Goal: Task Accomplishment & Management: Manage account settings

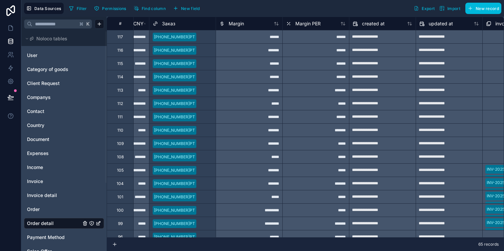
scroll to position [0, 963]
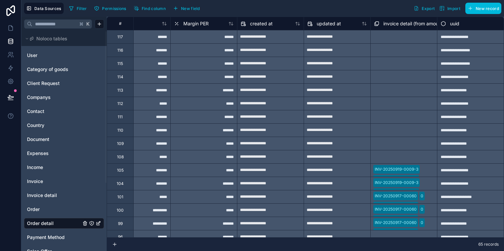
click at [48, 213] on div "Order" at bounding box center [64, 209] width 80 height 11
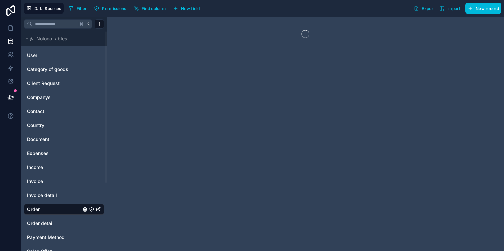
click at [48, 222] on span "Order detail" at bounding box center [40, 223] width 27 height 7
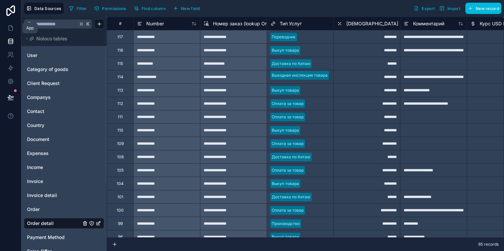
click at [13, 27] on icon at bounding box center [10, 28] width 7 height 7
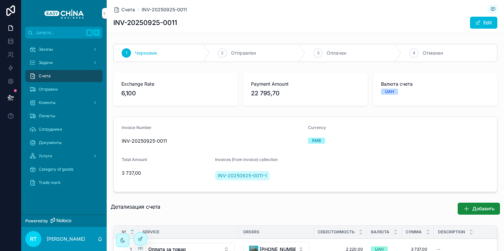
click at [138, 235] on div at bounding box center [140, 239] width 13 height 13
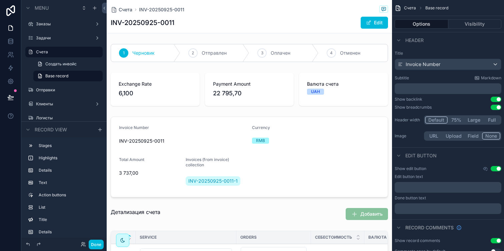
click at [342, 55] on div "scrollable content" at bounding box center [249, 52] width 285 height 23
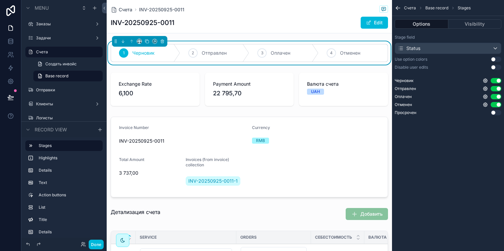
click at [496, 68] on button "Use setting" at bounding box center [496, 67] width 11 height 5
click at [496, 58] on button "Use setting" at bounding box center [496, 59] width 11 height 5
click at [497, 60] on button "Use setting" at bounding box center [496, 59] width 11 height 5
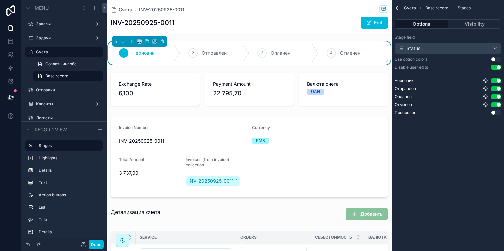
click at [328, 17] on div "INV-20250925-0011 Edit" at bounding box center [249, 22] width 277 height 13
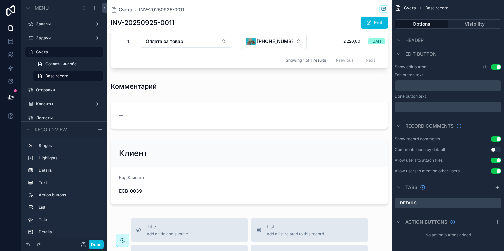
scroll to position [199, 0]
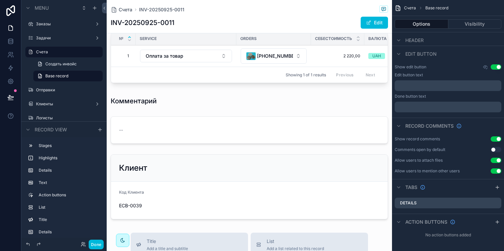
click at [267, 116] on div "scrollable content" at bounding box center [249, 130] width 285 height 33
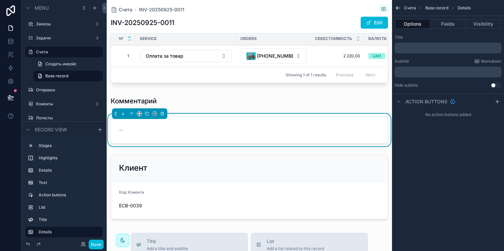
scroll to position [0, 0]
click at [419, 44] on div "﻿" at bounding box center [448, 48] width 107 height 11
click at [417, 49] on p "﻿" at bounding box center [448, 47] width 103 height 5
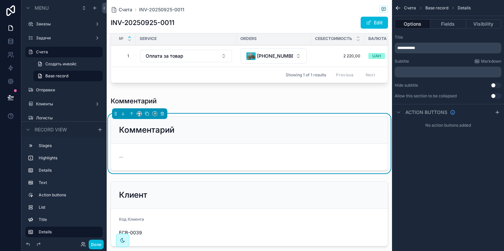
click at [443, 36] on div "Title" at bounding box center [448, 37] width 107 height 5
click at [172, 96] on div "scrollable content" at bounding box center [249, 101] width 285 height 15
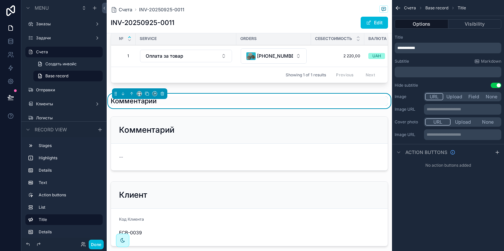
click at [175, 97] on div "Комментарий" at bounding box center [249, 100] width 277 height 9
click at [160, 92] on icon "scrollable content" at bounding box center [162, 93] width 5 height 5
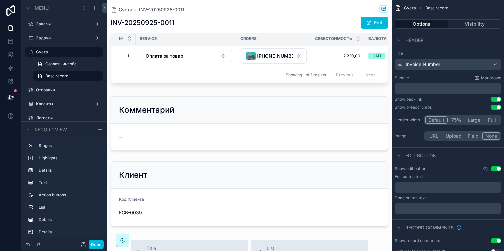
click at [223, 120] on div "scrollable content" at bounding box center [249, 124] width 285 height 60
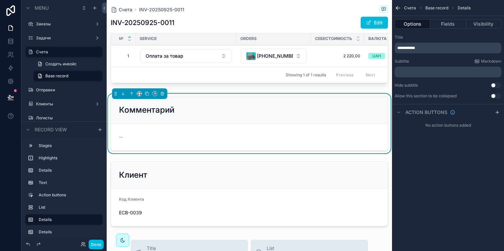
click at [498, 96] on button "Use setting" at bounding box center [496, 95] width 11 height 5
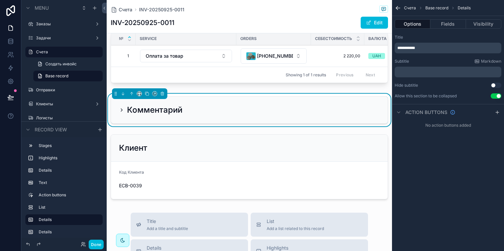
click at [498, 96] on button "Use setting" at bounding box center [496, 95] width 11 height 5
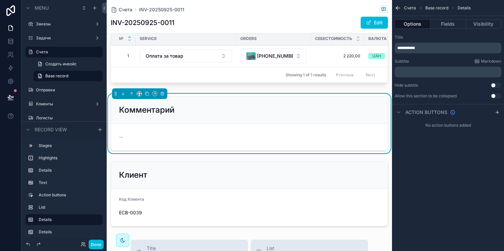
click at [498, 96] on button "Use setting" at bounding box center [496, 95] width 11 height 5
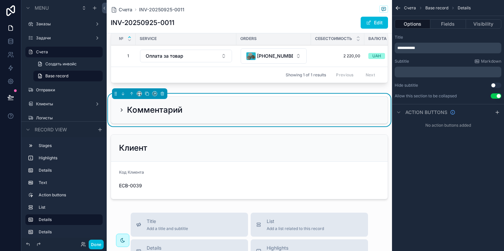
click at [498, 96] on button "Use setting" at bounding box center [496, 95] width 11 height 5
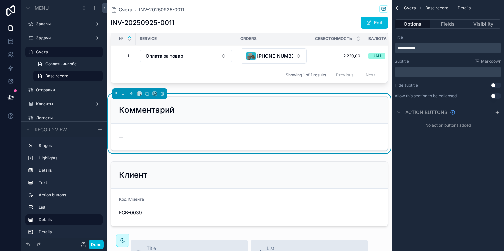
click at [499, 112] on icon "scrollable content" at bounding box center [497, 112] width 3 height 0
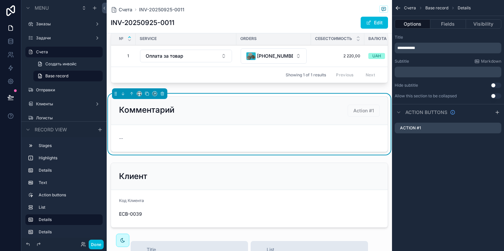
click at [0, 0] on icon "scrollable content" at bounding box center [0, 0] width 0 height 0
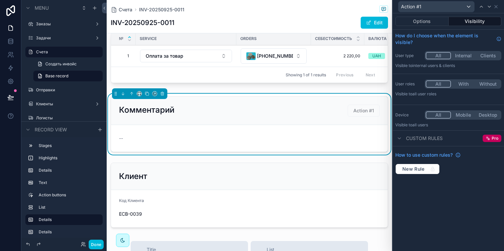
click at [419, 21] on button "Options" at bounding box center [421, 21] width 53 height 9
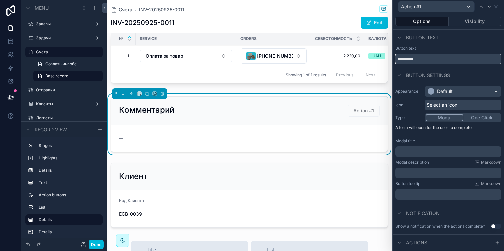
click at [428, 60] on input "*********" at bounding box center [448, 59] width 106 height 11
type input "**********"
click at [442, 104] on span "Select an icon" at bounding box center [442, 105] width 31 height 7
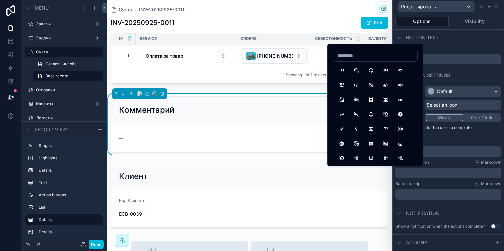
click at [374, 58] on input at bounding box center [375, 55] width 84 height 9
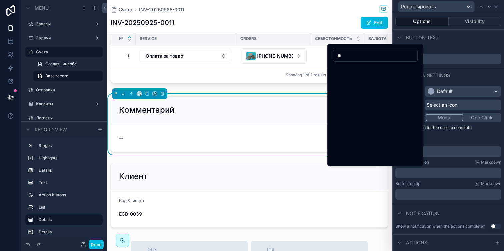
type input "*"
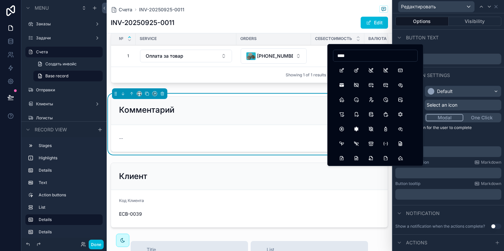
type input "****"
click at [342, 69] on button "Edit" at bounding box center [342, 70] width 12 height 12
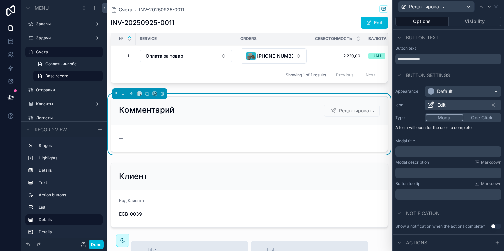
scroll to position [11, 0]
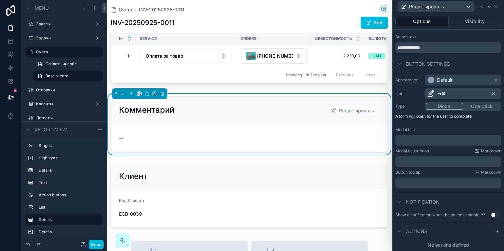
click at [480, 108] on button "One Click" at bounding box center [481, 106] width 37 height 7
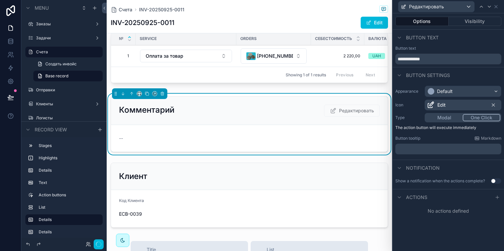
scroll to position [0, 0]
click at [98, 243] on button "Done" at bounding box center [96, 245] width 15 height 10
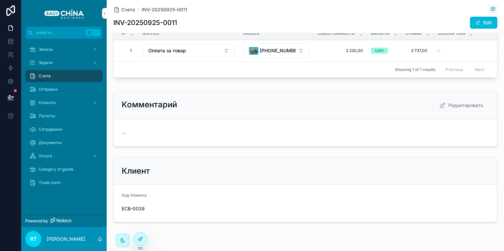
click at [465, 106] on span "Редактировать" at bounding box center [461, 105] width 56 height 12
click at [452, 106] on span "Редактировать" at bounding box center [461, 105] width 56 height 12
click at [465, 106] on span "Редактировать" at bounding box center [461, 105] width 56 height 12
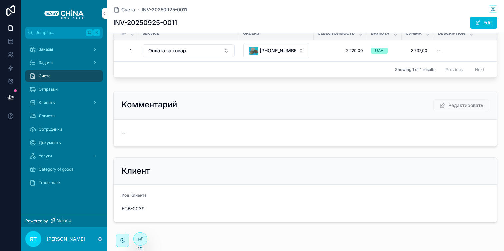
click at [453, 99] on span "Редактировать" at bounding box center [461, 105] width 56 height 12
click at [453, 102] on span "Редактировать" at bounding box center [461, 105] width 56 height 12
click at [439, 104] on span "Редактировать" at bounding box center [461, 105] width 56 height 12
click at [147, 236] on div "Счета INV-20250925-0011 INV-20250925-0011 Edit 1 Черновик 2 Отправлен 3 Оплачен…" at bounding box center [305, 34] width 397 height 466
click at [136, 241] on div at bounding box center [140, 239] width 13 height 13
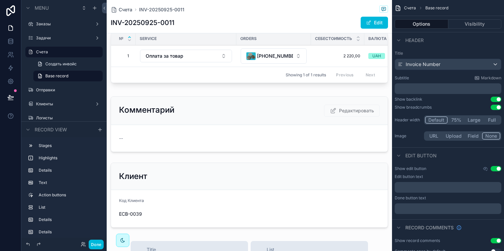
click at [355, 108] on div "scrollable content" at bounding box center [249, 124] width 285 height 61
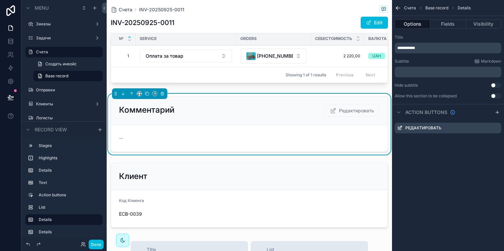
click at [0, 0] on icon "scrollable content" at bounding box center [0, 0] width 0 height 0
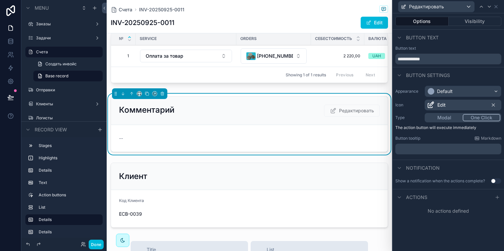
click at [497, 197] on icon at bounding box center [497, 197] width 3 height 0
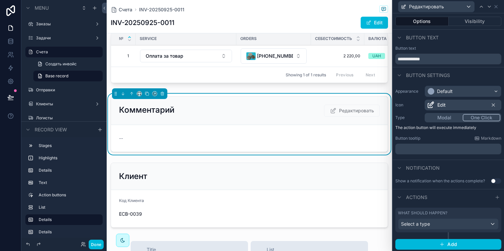
scroll to position [1, 0]
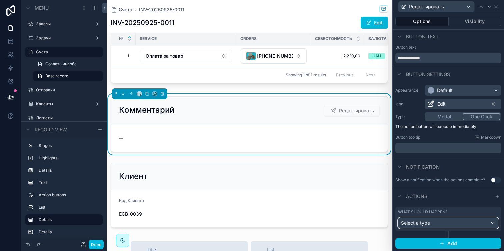
click at [462, 224] on div "Select a type" at bounding box center [448, 223] width 100 height 11
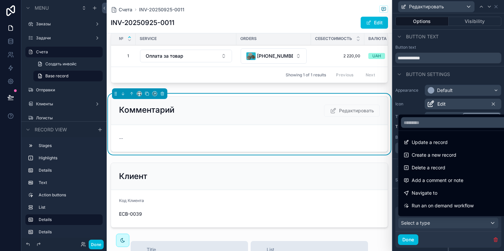
click at [458, 147] on div "Update a record" at bounding box center [456, 142] width 113 height 12
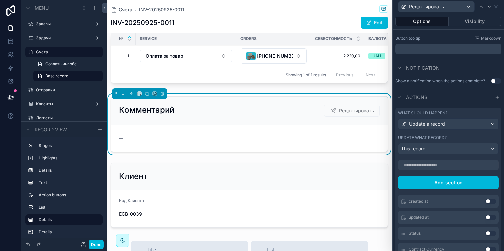
scroll to position [101, 0]
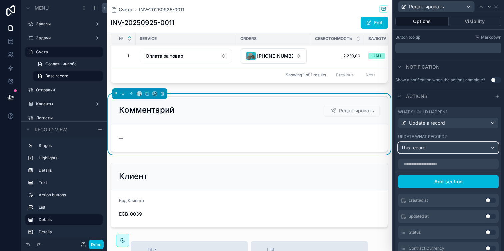
click at [443, 143] on div "This record" at bounding box center [448, 147] width 100 height 11
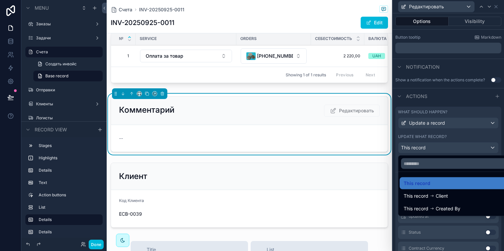
click at [443, 143] on div at bounding box center [448, 125] width 111 height 251
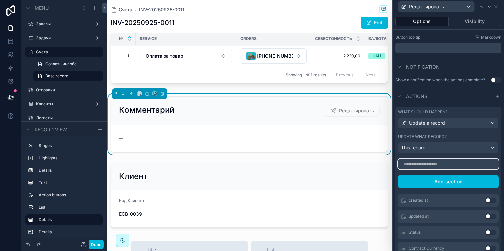
click at [440, 167] on input "text" at bounding box center [448, 164] width 101 height 11
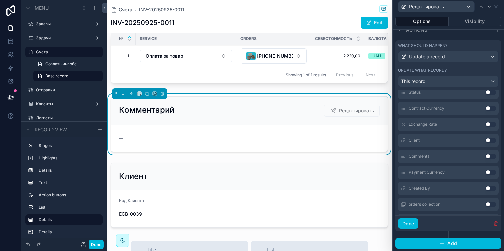
scroll to position [82, 0]
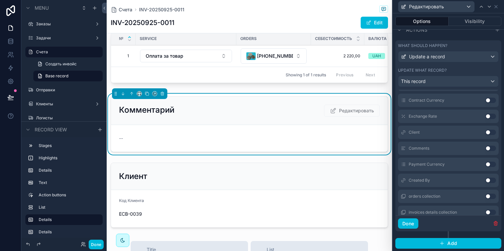
click at [492, 148] on button "Use setting" at bounding box center [490, 148] width 11 height 5
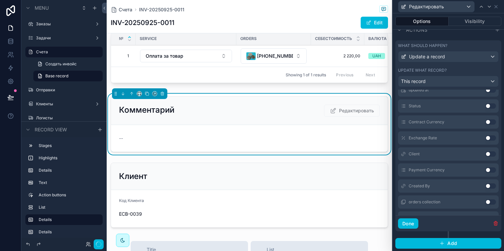
scroll to position [99, 0]
click at [94, 247] on button "Done" at bounding box center [96, 245] width 15 height 10
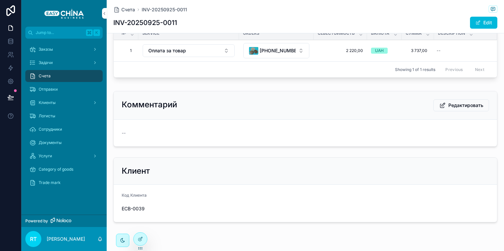
click at [447, 104] on button "Редактировать" at bounding box center [461, 105] width 56 height 12
click at [265, 128] on div "--" at bounding box center [305, 133] width 367 height 11
click at [451, 99] on button "Редактировать" at bounding box center [461, 105] width 56 height 12
click at [150, 133] on div "--" at bounding box center [305, 133] width 367 height 7
click at [138, 242] on div at bounding box center [140, 239] width 13 height 13
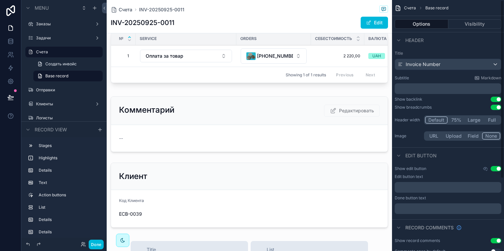
click at [347, 88] on div "1 Черновик 2 Отправлен 3 Оплачен 4 Отменен Exchange Rate 6,100 Payment Amount 2…" at bounding box center [249, 37] width 285 height 388
click at [317, 104] on div "scrollable content" at bounding box center [249, 124] width 285 height 61
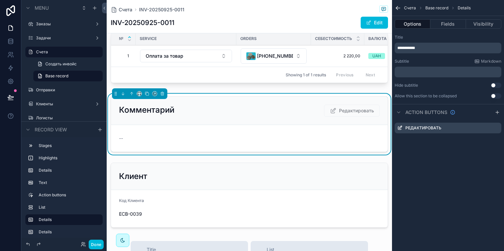
click at [0, 0] on icon "scrollable content" at bounding box center [0, 0] width 0 height 0
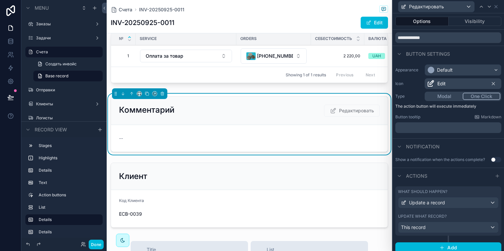
scroll to position [26, 0]
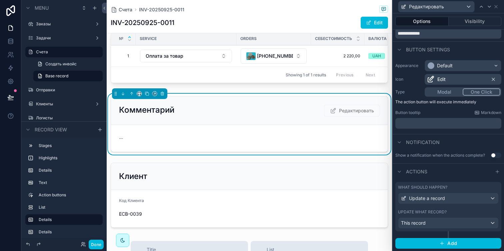
click at [451, 94] on button "Modal" at bounding box center [444, 91] width 37 height 7
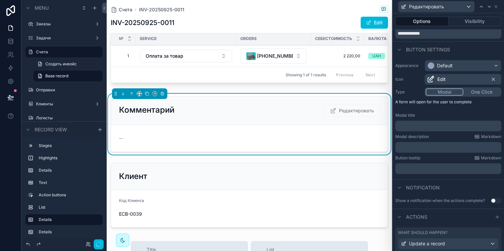
click at [466, 91] on button "One Click" at bounding box center [481, 91] width 37 height 7
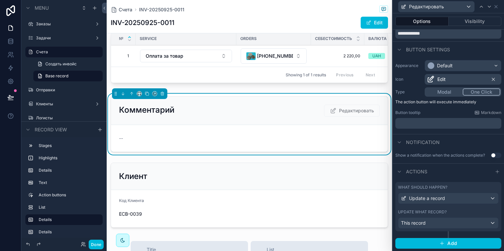
click at [435, 126] on p "﻿" at bounding box center [449, 123] width 102 height 7
click at [455, 134] on div "Notification" at bounding box center [448, 142] width 111 height 16
click at [499, 156] on button "Use setting" at bounding box center [496, 155] width 11 height 5
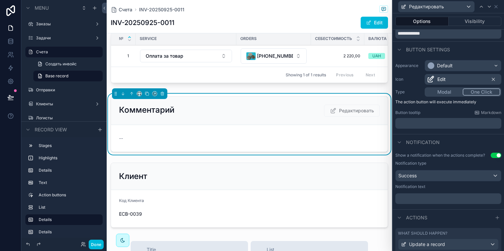
click at [421, 195] on p "﻿" at bounding box center [449, 198] width 102 height 7
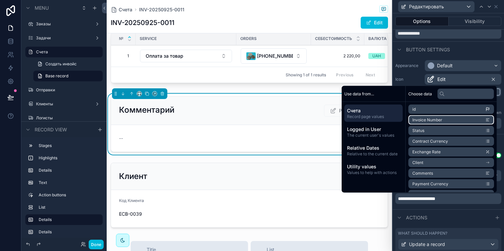
click at [427, 118] on span "Invoice Number" at bounding box center [427, 119] width 30 height 5
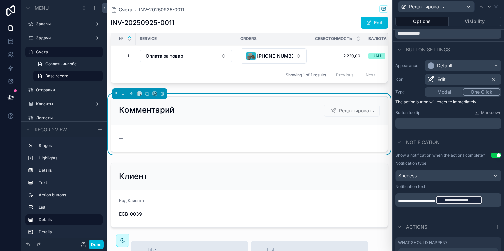
click at [449, 205] on p "**********" at bounding box center [449, 200] width 102 height 11
click at [478, 221] on div "Actions" at bounding box center [448, 227] width 111 height 16
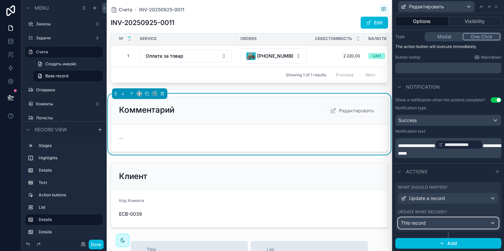
click at [470, 222] on div "This record" at bounding box center [448, 223] width 100 height 11
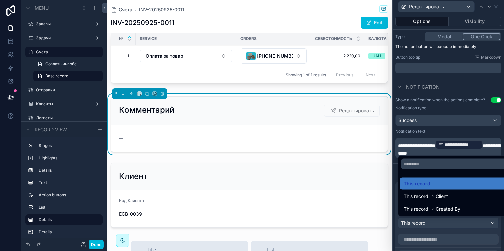
click at [465, 182] on div "This record" at bounding box center [456, 184] width 105 height 8
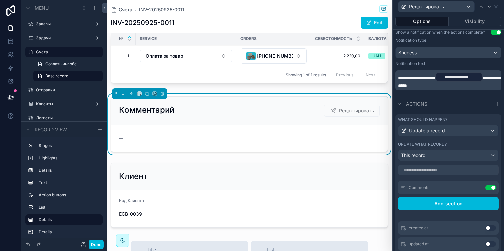
scroll to position [0, 0]
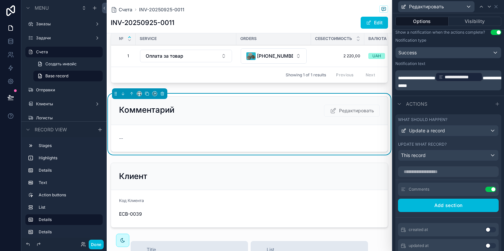
click at [0, 0] on icon at bounding box center [0, 0] width 0 height 0
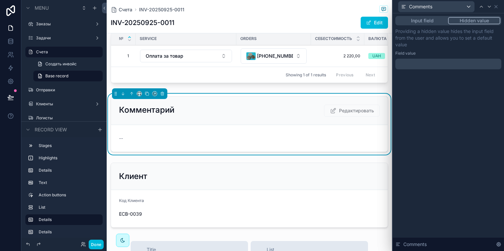
click at [420, 18] on button "Input field" at bounding box center [422, 20] width 52 height 7
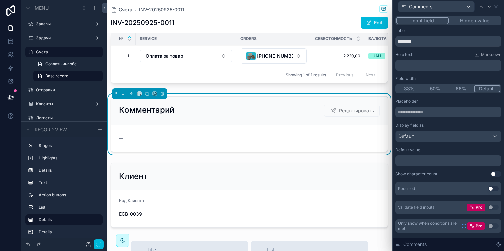
scroll to position [194, 0]
click at [97, 243] on button "Done" at bounding box center [96, 245] width 15 height 10
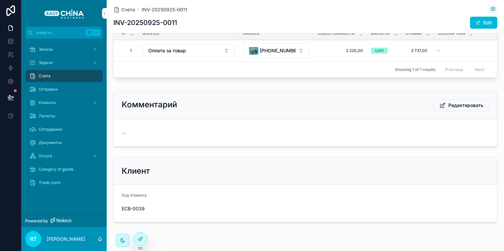
click at [467, 97] on div "Комментарий Редактировать" at bounding box center [305, 105] width 383 height 28
click at [460, 105] on span "Редактировать" at bounding box center [465, 105] width 35 height 7
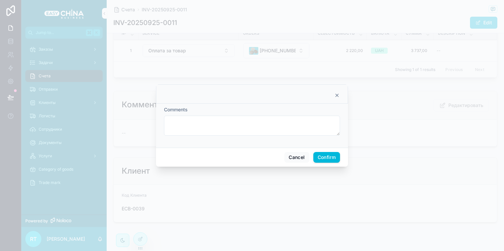
click at [336, 100] on div at bounding box center [252, 93] width 192 height 19
click at [336, 97] on icon at bounding box center [336, 95] width 5 height 5
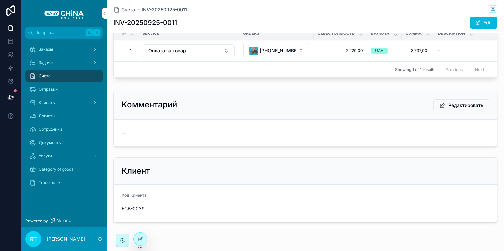
click at [484, 19] on button "Edit" at bounding box center [483, 23] width 27 height 12
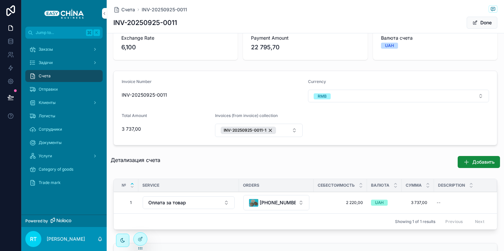
scroll to position [47, 0]
click at [142, 237] on icon at bounding box center [140, 238] width 5 height 5
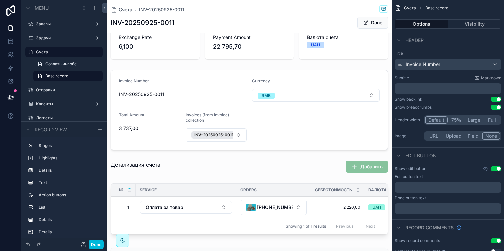
click at [291, 122] on div "scrollable content" at bounding box center [249, 109] width 285 height 85
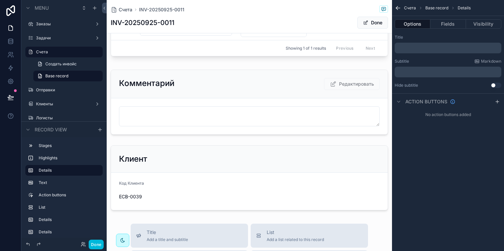
scroll to position [221, 0]
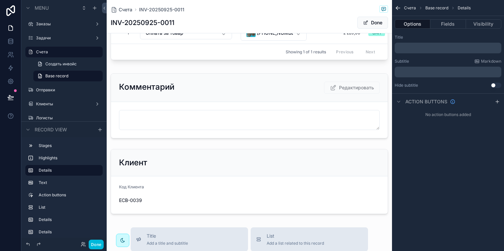
click at [311, 99] on div "scrollable content" at bounding box center [249, 106] width 285 height 70
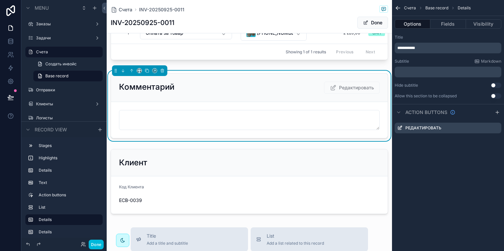
click at [493, 125] on div "Редактировать" at bounding box center [448, 128] width 107 height 11
click at [0, 0] on icon "scrollable content" at bounding box center [0, 0] width 0 height 0
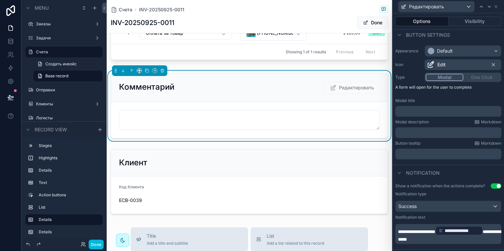
scroll to position [39, 0]
click at [484, 79] on div "Modal One Click" at bounding box center [463, 78] width 77 height 9
click at [478, 80] on div "Modal One Click" at bounding box center [463, 78] width 77 height 9
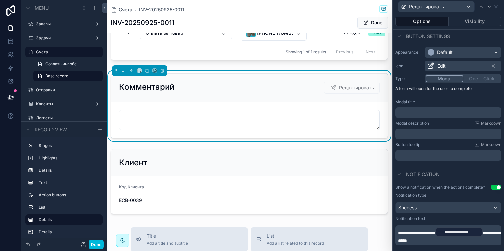
click at [473, 80] on div "Modal One Click" at bounding box center [463, 78] width 77 height 9
click at [449, 81] on button "Modal" at bounding box center [445, 78] width 38 height 7
click at [471, 78] on div "Modal One Click" at bounding box center [463, 78] width 77 height 9
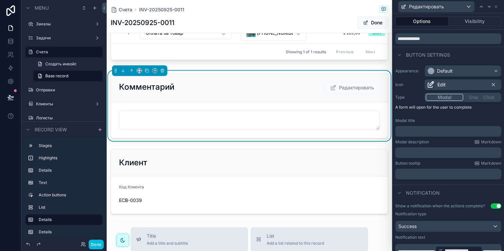
scroll to position [0, 0]
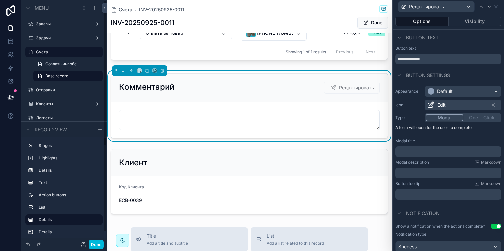
click at [101, 247] on button "Done" at bounding box center [96, 245] width 15 height 10
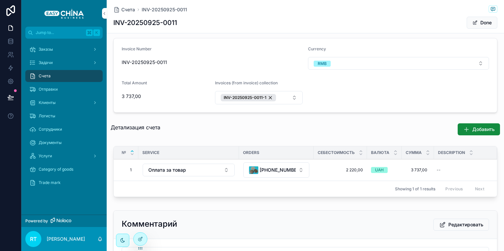
scroll to position [74, 0]
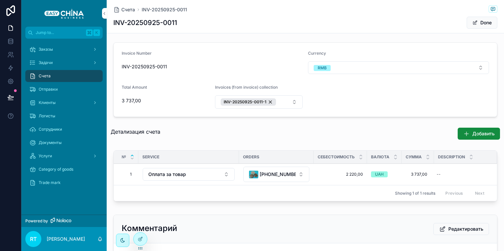
click at [139, 243] on div at bounding box center [140, 239] width 13 height 13
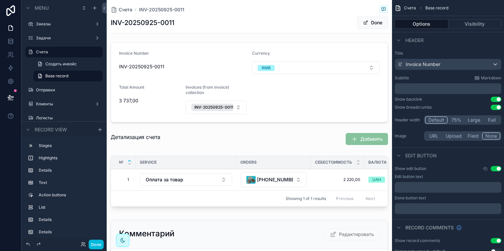
click at [255, 83] on div "scrollable content" at bounding box center [249, 82] width 285 height 85
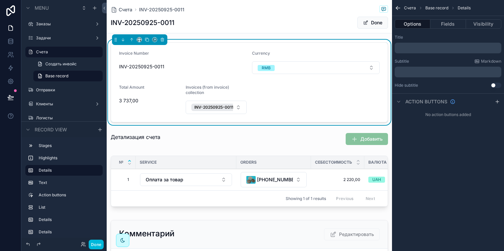
click at [310, 90] on form "Invoice Number INV-20250925-0011 Currency RMB Total Amount 3 737,00 Invoices (f…" at bounding box center [249, 82] width 277 height 79
click at [453, 21] on button "Fields" at bounding box center [447, 23] width 35 height 9
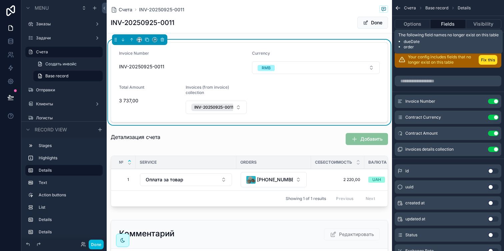
click at [483, 59] on button "Fix this" at bounding box center [488, 60] width 19 height 10
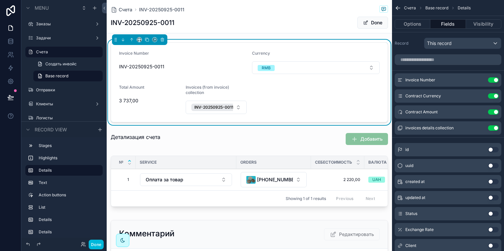
click at [489, 127] on button "Use setting" at bounding box center [493, 127] width 11 height 5
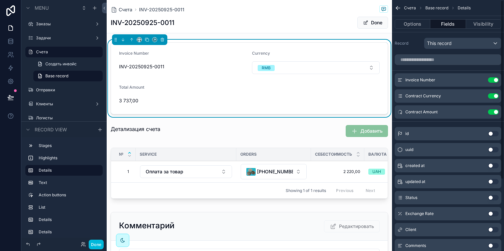
click at [0, 0] on icon "scrollable content" at bounding box center [0, 0] width 0 height 0
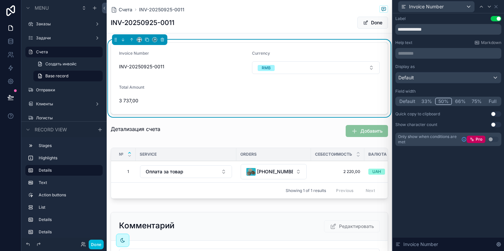
click at [428, 101] on button "33%" at bounding box center [426, 101] width 17 height 7
click at [496, 7] on icon at bounding box center [495, 6] width 5 height 5
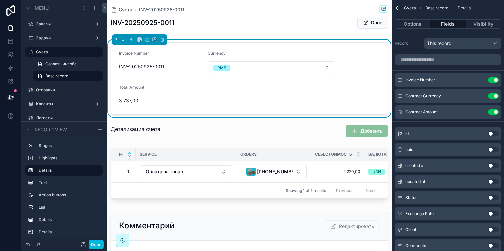
click at [0, 0] on icon "scrollable content" at bounding box center [0, 0] width 0 height 0
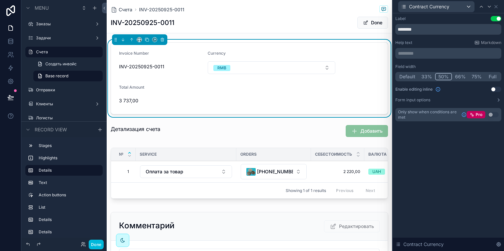
click at [424, 76] on button "33%" at bounding box center [426, 76] width 17 height 7
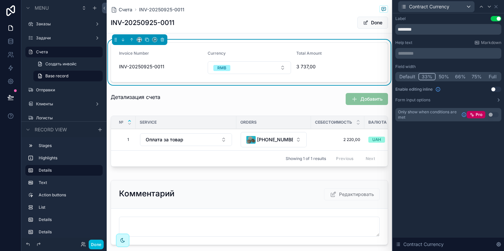
click at [321, 69] on span "3 737,00" at bounding box center [326, 66] width 61 height 7
click at [335, 67] on span "3 737,00" at bounding box center [326, 66] width 61 height 7
click at [496, 7] on icon at bounding box center [495, 6] width 5 height 5
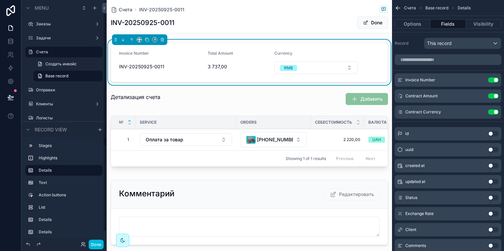
click at [97, 246] on button "Done" at bounding box center [96, 245] width 15 height 10
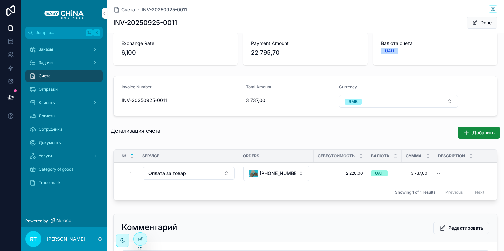
scroll to position [40, 0]
click at [481, 25] on button "Done" at bounding box center [482, 23] width 31 height 12
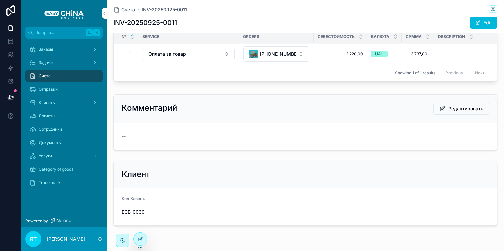
scroll to position [177, 0]
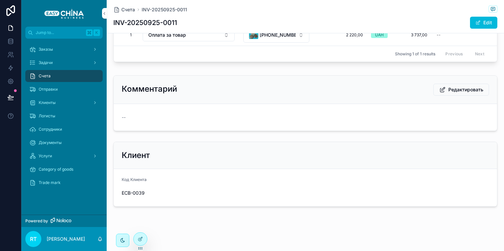
click at [483, 20] on button "Edit" at bounding box center [483, 23] width 27 height 12
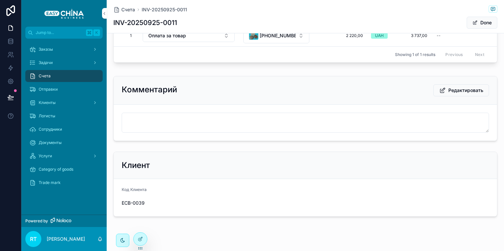
click at [483, 20] on button "Done" at bounding box center [482, 23] width 31 height 12
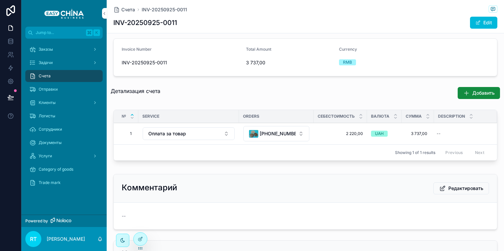
scroll to position [0, 0]
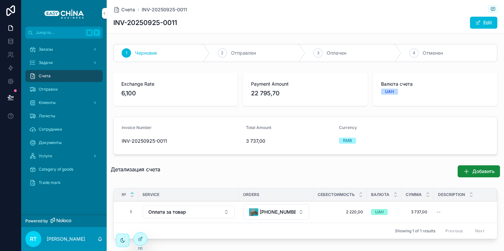
click at [487, 24] on button "Edit" at bounding box center [483, 23] width 27 height 12
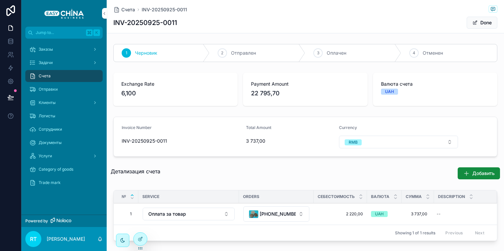
click at [487, 24] on button "Done" at bounding box center [482, 23] width 31 height 12
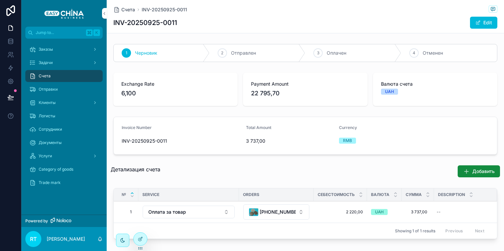
click at [487, 24] on button "Edit" at bounding box center [483, 23] width 27 height 12
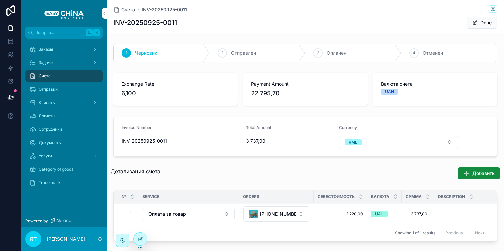
click at [487, 24] on button "Done" at bounding box center [482, 23] width 31 height 12
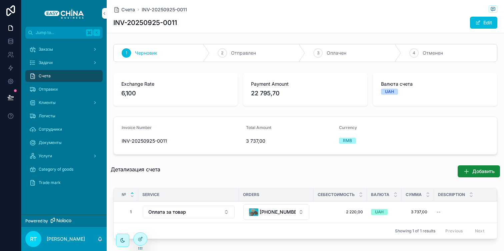
click at [144, 239] on div at bounding box center [140, 239] width 13 height 13
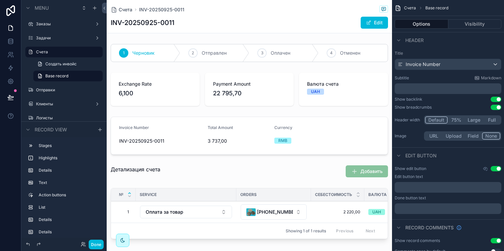
click at [181, 127] on div "scrollable content" at bounding box center [249, 135] width 285 height 43
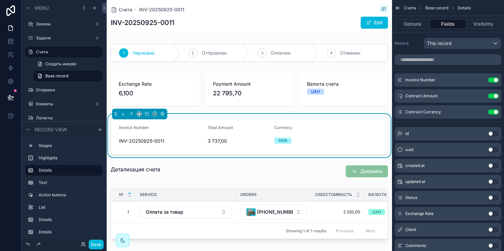
click at [491, 79] on button "Use setting" at bounding box center [493, 79] width 11 height 5
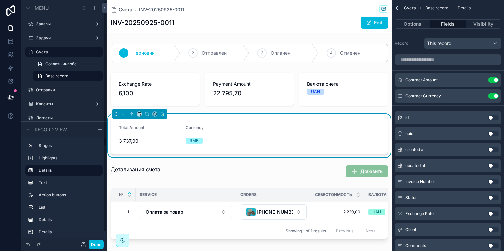
click at [95, 244] on button "Done" at bounding box center [96, 245] width 15 height 10
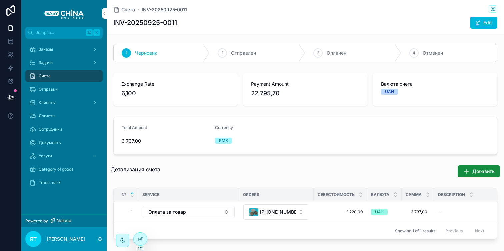
click at [143, 240] on div at bounding box center [140, 239] width 13 height 13
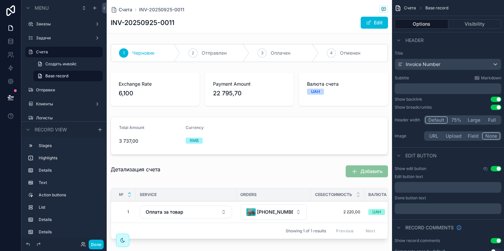
click at [289, 84] on div "scrollable content" at bounding box center [249, 89] width 285 height 39
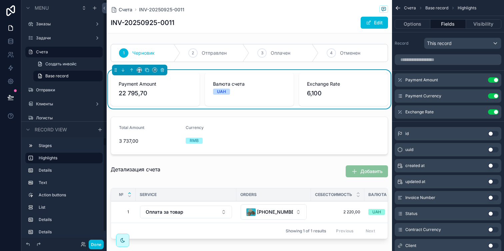
click at [96, 244] on button "Done" at bounding box center [96, 245] width 15 height 10
